Goal: Information Seeking & Learning: Learn about a topic

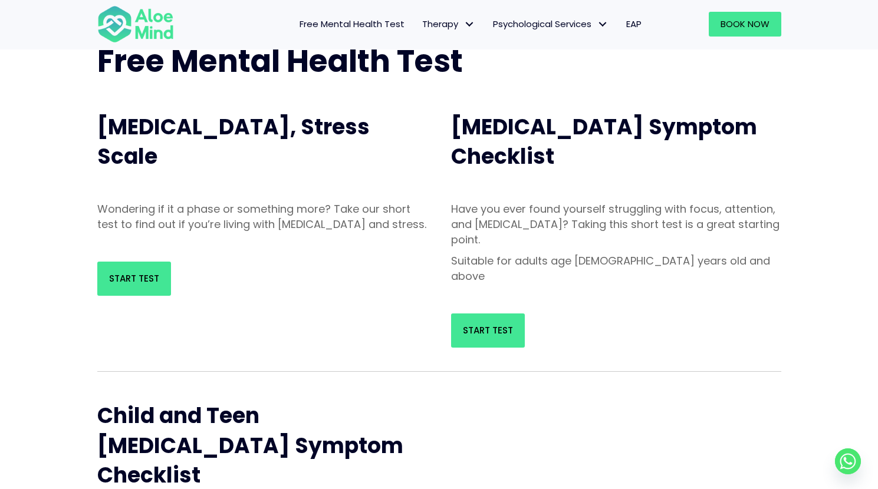
scroll to position [145, 0]
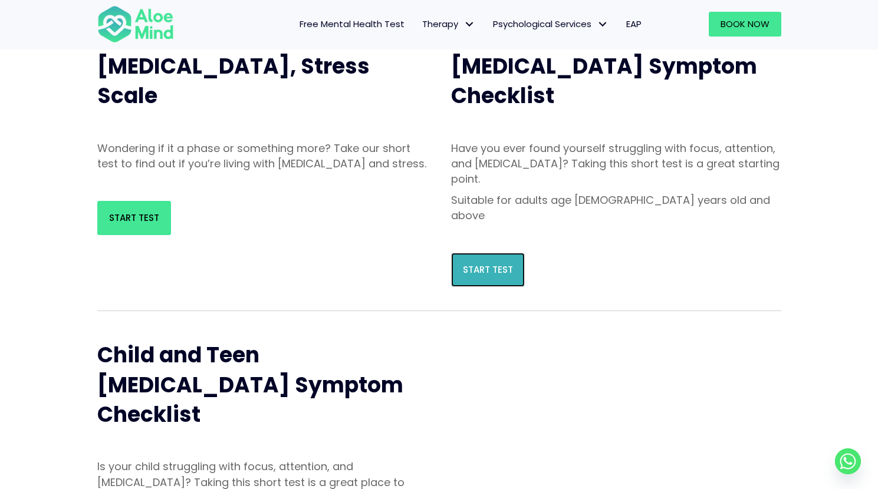
click at [479, 263] on span "Start Test" at bounding box center [488, 269] width 50 height 12
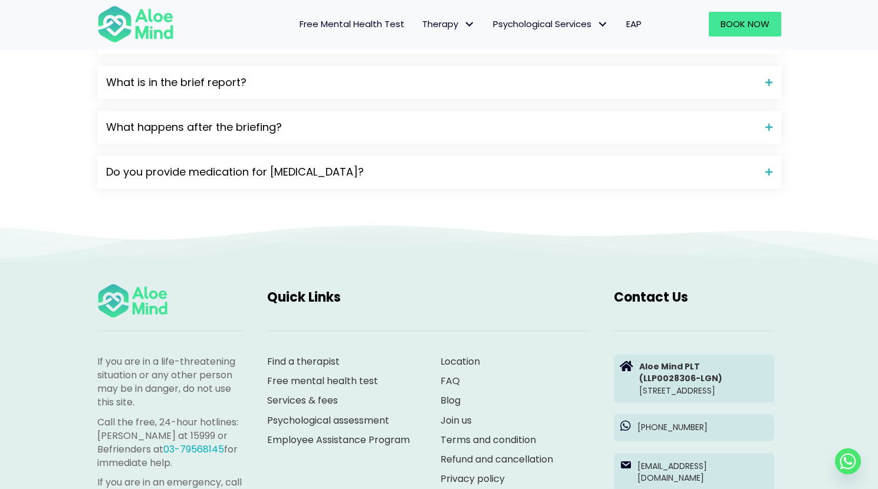
scroll to position [1658, 0]
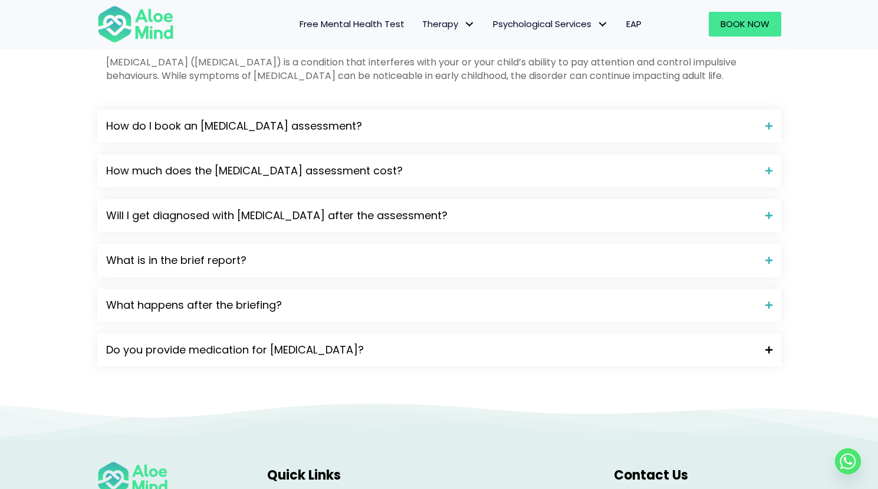
scroll to position [1351, 0]
